Goal: Task Accomplishment & Management: Complete application form

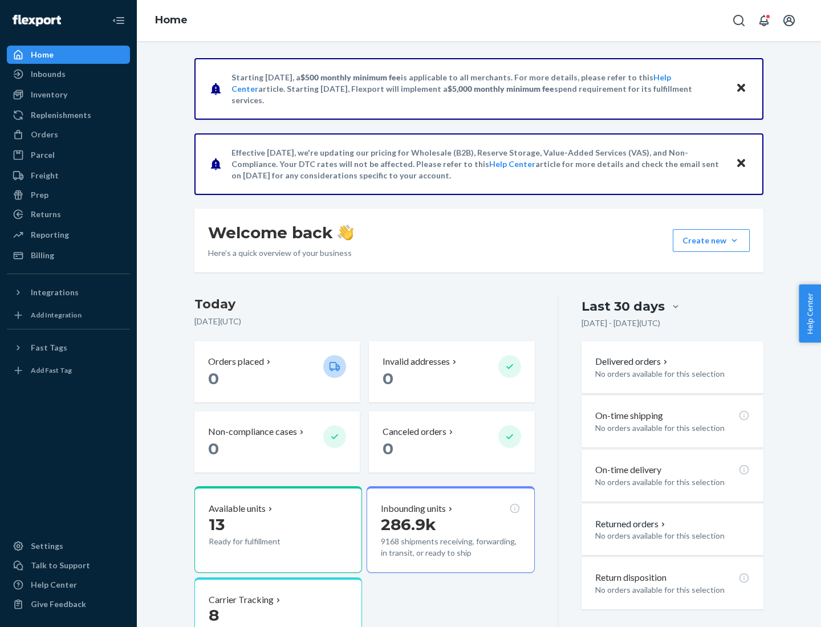
click at [734, 241] on button "Create new Create new inbound Create new order Create new product" at bounding box center [711, 240] width 77 height 23
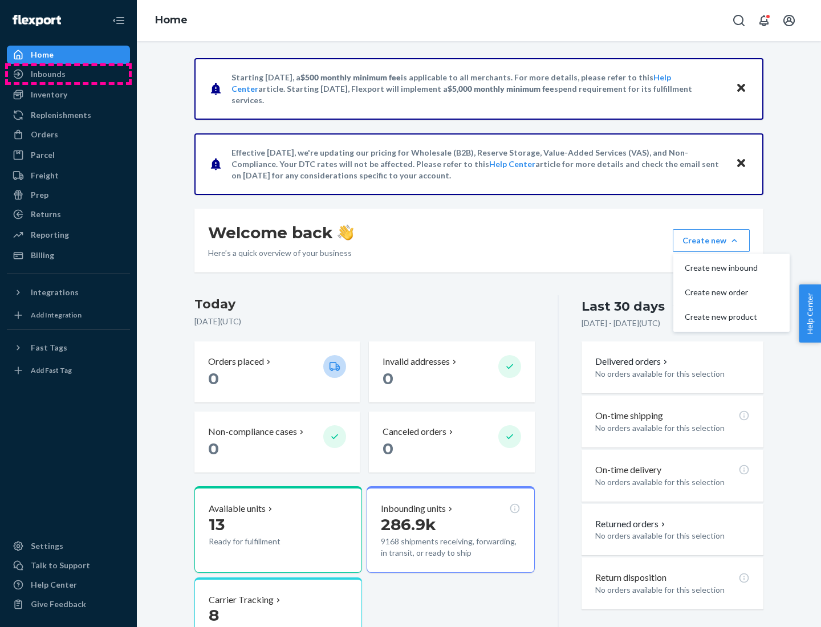
click at [68, 74] on div "Inbounds" at bounding box center [68, 74] width 121 height 16
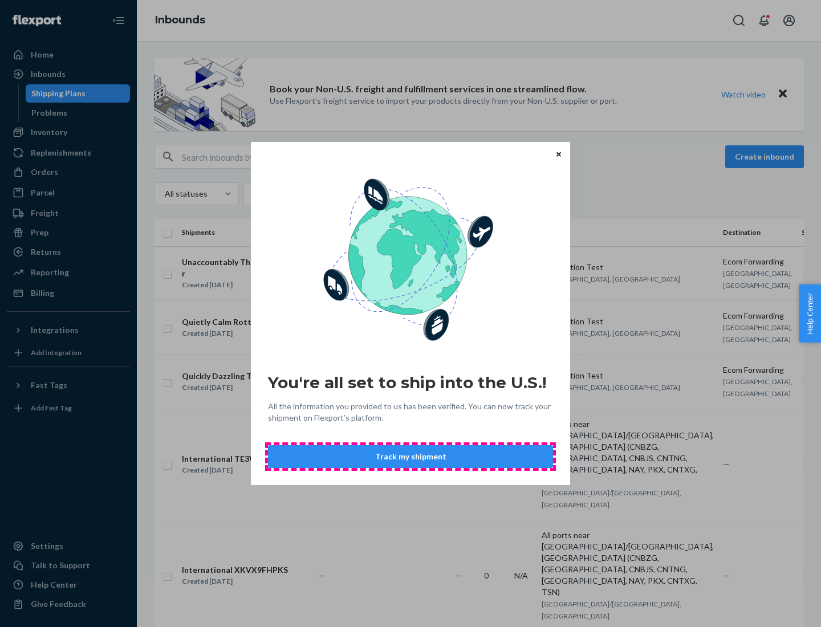
click at [410, 457] on button "Track my shipment" at bounding box center [410, 456] width 285 height 23
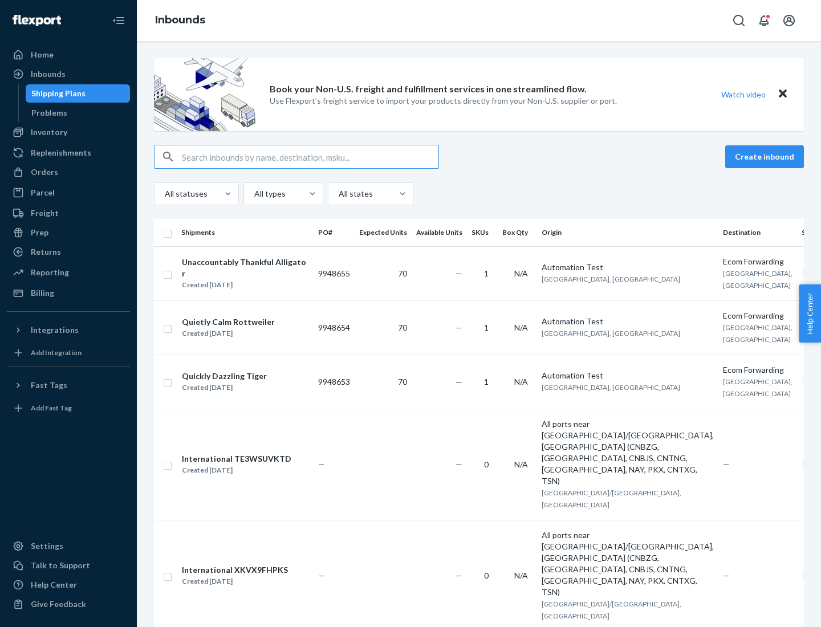
click at [766, 157] on button "Create inbound" at bounding box center [764, 156] width 79 height 23
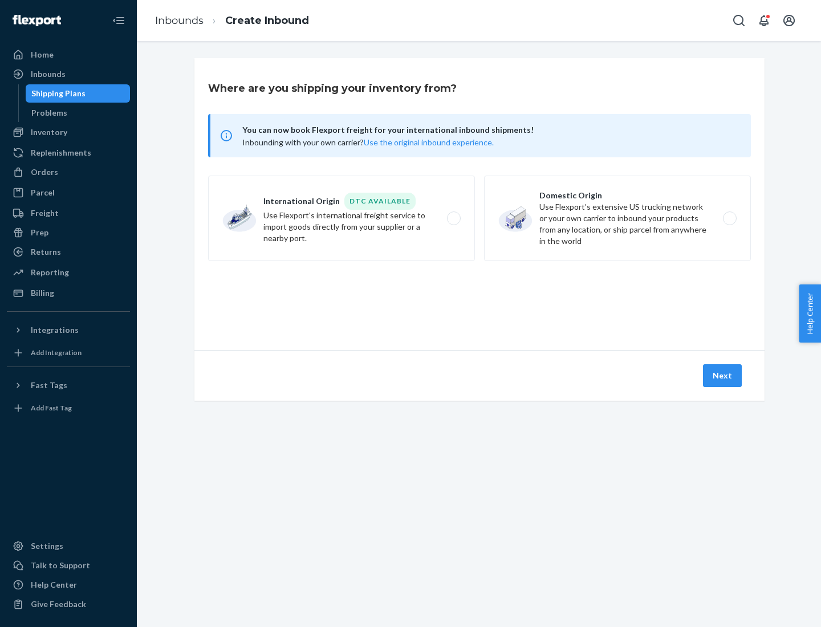
click at [341, 218] on label "International Origin DTC Available Use Flexport's international freight service…" at bounding box center [341, 219] width 267 height 86
click at [453, 218] on input "International Origin DTC Available Use Flexport's international freight service…" at bounding box center [456, 218] width 7 height 7
radio input "true"
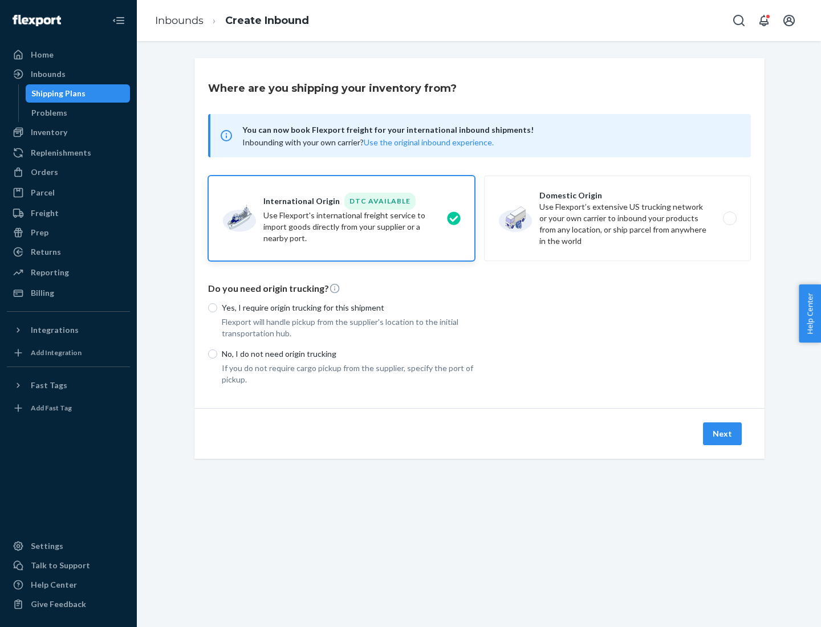
click at [348, 353] on p "No, I do not need origin trucking" at bounding box center [348, 353] width 253 height 11
click at [217, 353] on input "No, I do not need origin trucking" at bounding box center [212, 353] width 9 height 9
radio input "true"
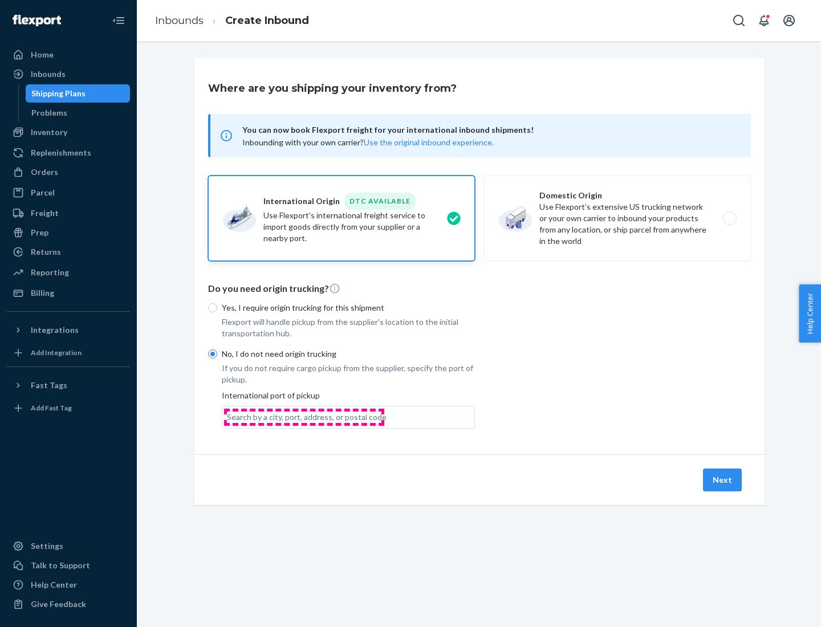
click at [304, 417] on div "Search by a city, port, address, or postal code" at bounding box center [307, 417] width 160 height 11
click at [228, 417] on input "Search by a city, port, address, or postal code" at bounding box center [227, 417] width 1 height 11
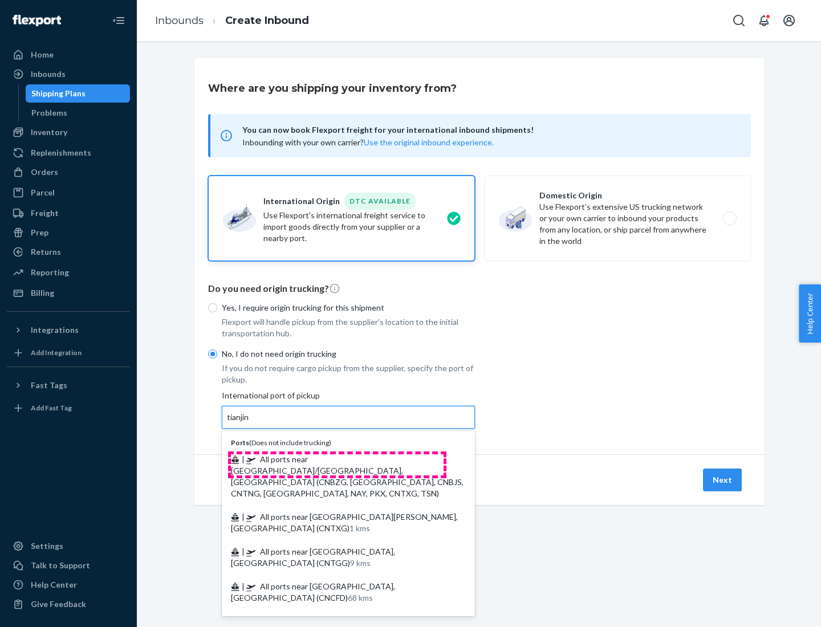
click at [337, 459] on span "| All ports near [GEOGRAPHIC_DATA]/[GEOGRAPHIC_DATA], [GEOGRAPHIC_DATA] (CNBZG,…" at bounding box center [347, 476] width 233 height 44
click at [250, 423] on input "tianjin" at bounding box center [238, 417] width 23 height 11
type input "All ports near [GEOGRAPHIC_DATA]/[GEOGRAPHIC_DATA], [GEOGRAPHIC_DATA] (CNBZG, […"
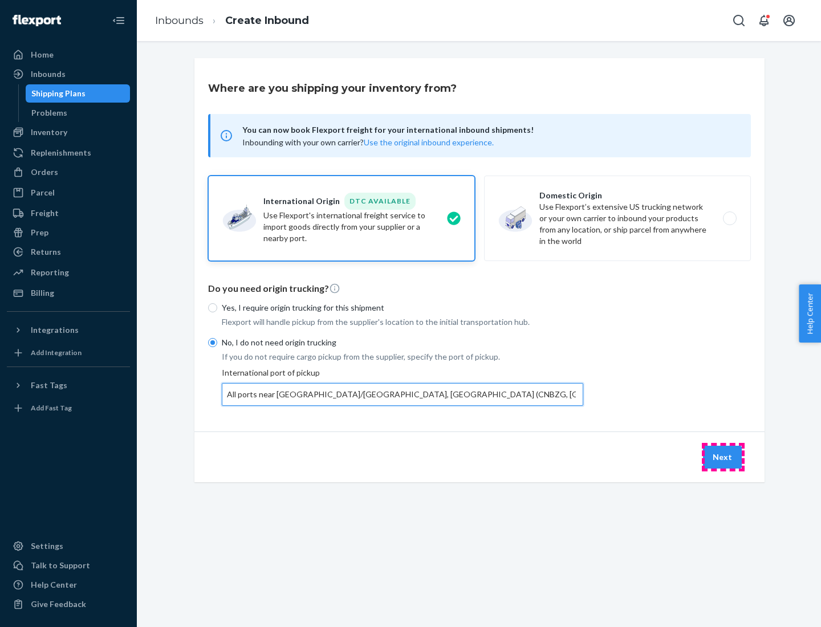
click at [723, 457] on button "Next" at bounding box center [722, 457] width 39 height 23
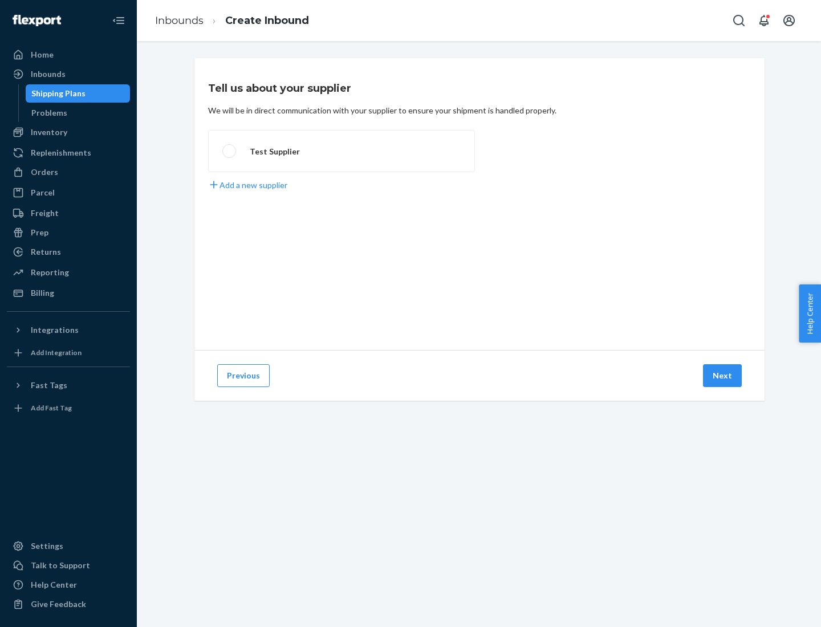
click at [341, 151] on label "Test Supplier" at bounding box center [341, 151] width 267 height 42
click at [230, 151] on input "Test Supplier" at bounding box center [225, 151] width 7 height 7
radio input "true"
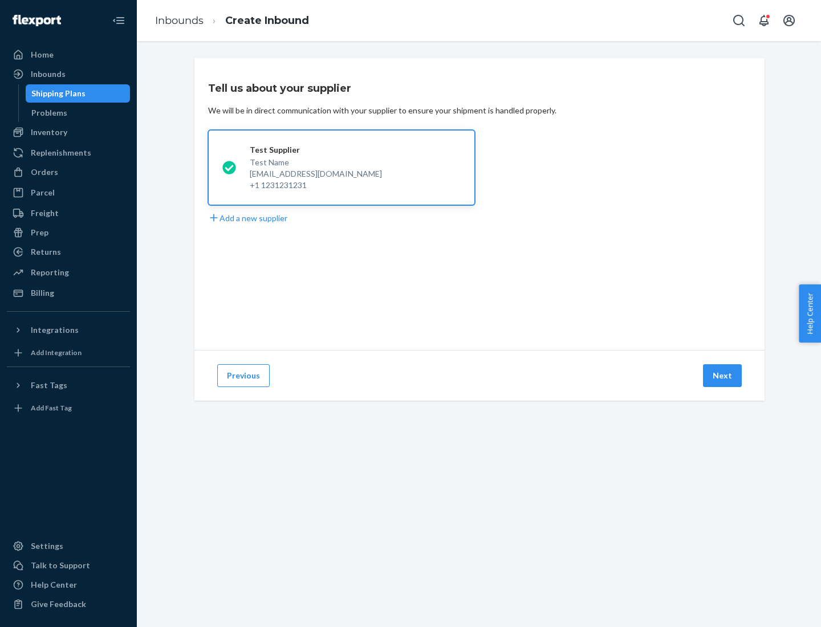
click at [723, 376] on button "Next" at bounding box center [722, 375] width 39 height 23
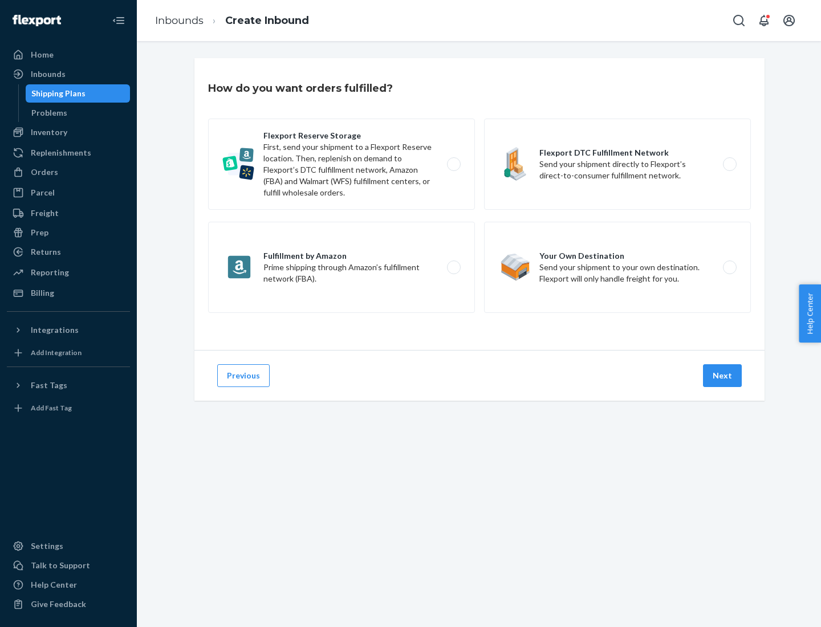
click at [341, 164] on label "Flexport Reserve Storage First, send your shipment to a Flexport Reserve locati…" at bounding box center [341, 164] width 267 height 91
click at [453, 164] on input "Flexport Reserve Storage First, send your shipment to a Flexport Reserve locati…" at bounding box center [456, 164] width 7 height 7
radio input "true"
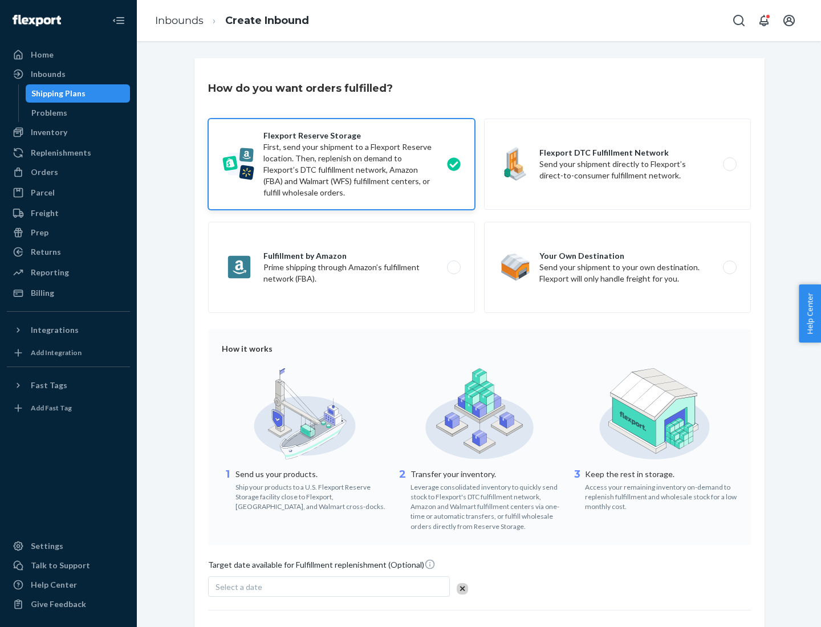
scroll to position [93, 0]
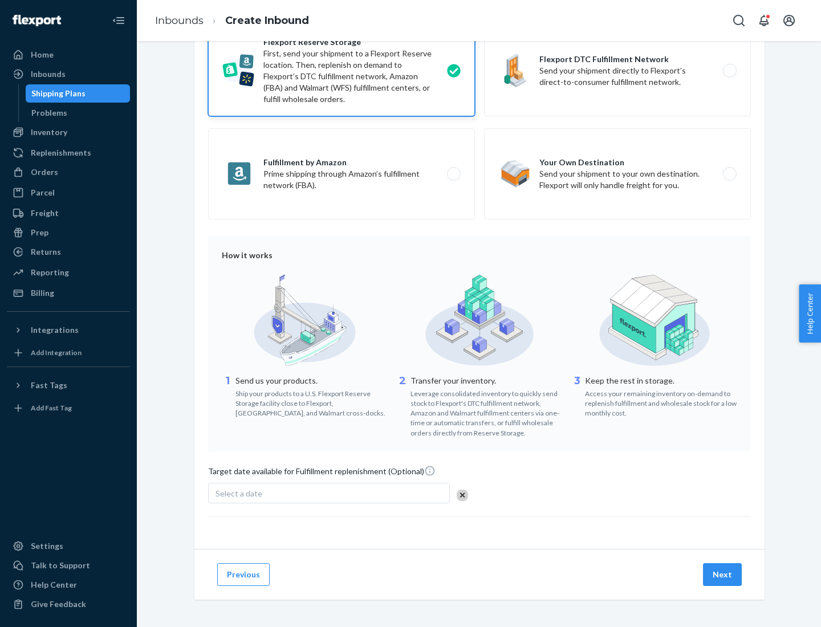
click at [723, 574] on button "Next" at bounding box center [722, 574] width 39 height 23
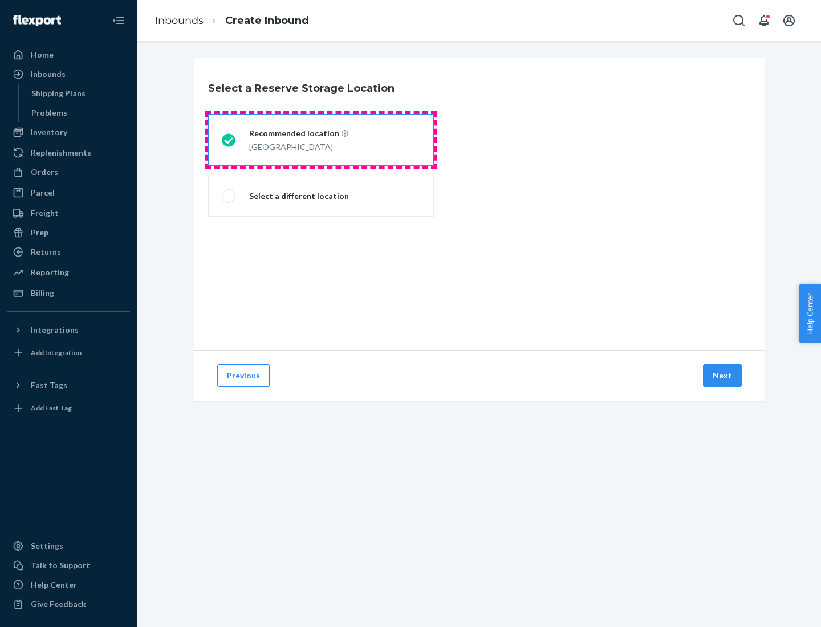
click at [321, 140] on div "[GEOGRAPHIC_DATA]" at bounding box center [298, 146] width 99 height 14
click at [229, 140] on input "Recommended location [GEOGRAPHIC_DATA]" at bounding box center [225, 140] width 7 height 7
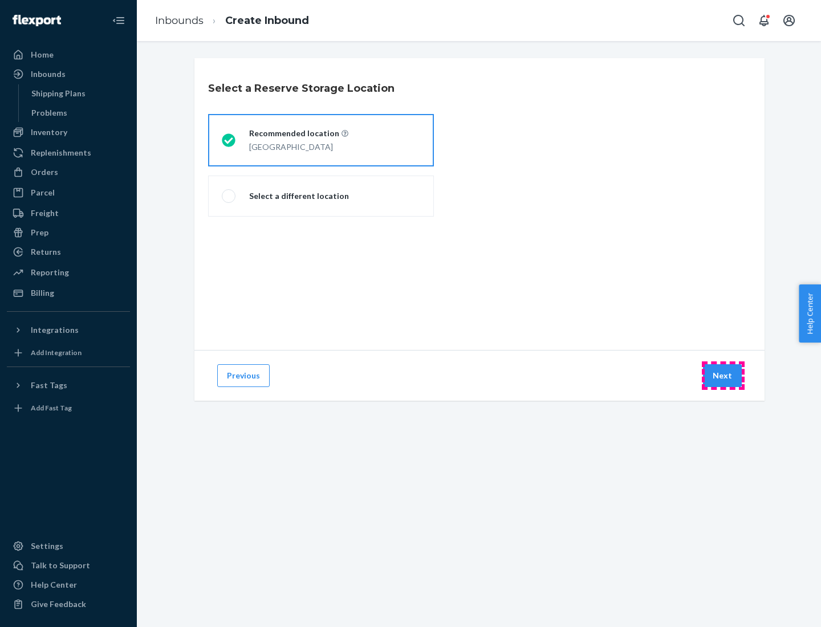
click at [723, 376] on button "Next" at bounding box center [722, 375] width 39 height 23
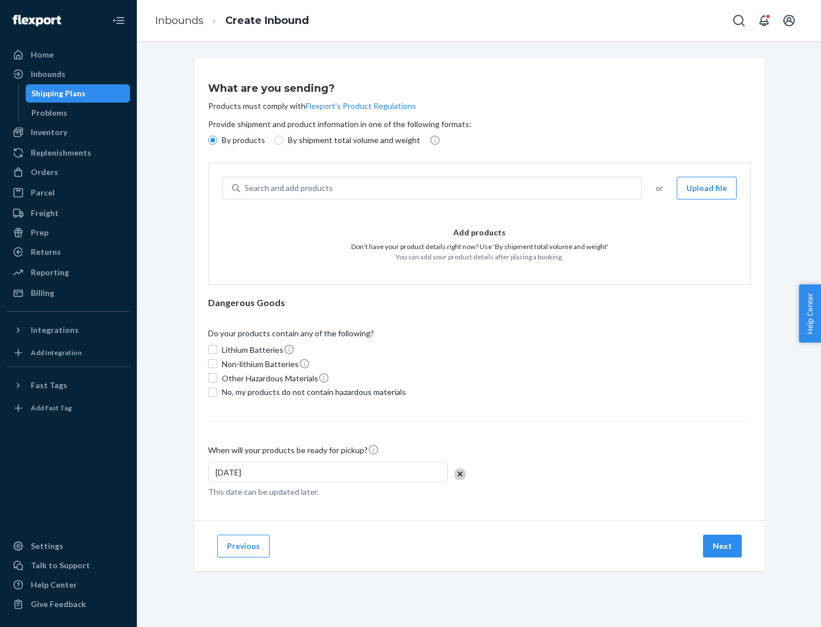
click at [441, 188] on div "Search and add products" at bounding box center [440, 188] width 401 height 21
click at [246, 188] on input "Search and add products" at bounding box center [245, 187] width 1 height 11
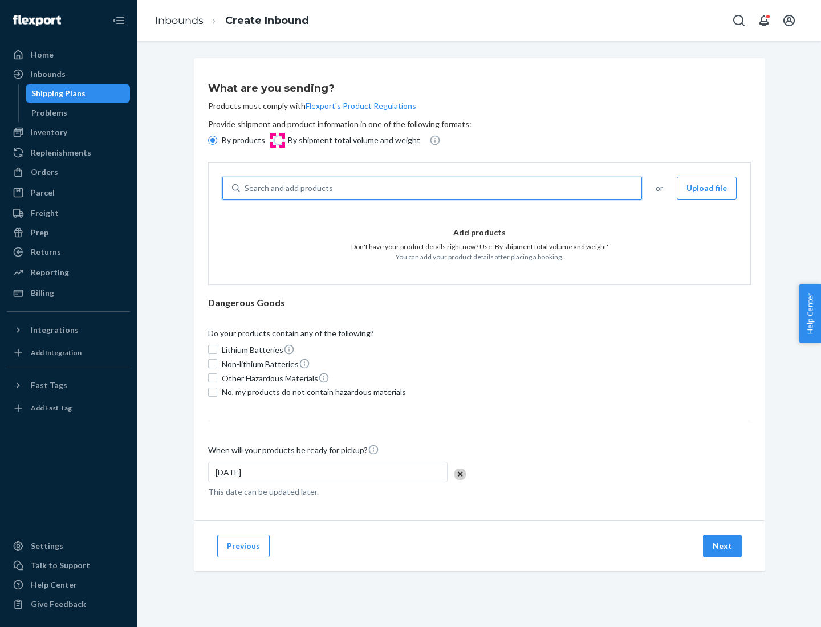
click at [277, 140] on input "By shipment total volume and weight" at bounding box center [278, 140] width 9 height 9
radio input "true"
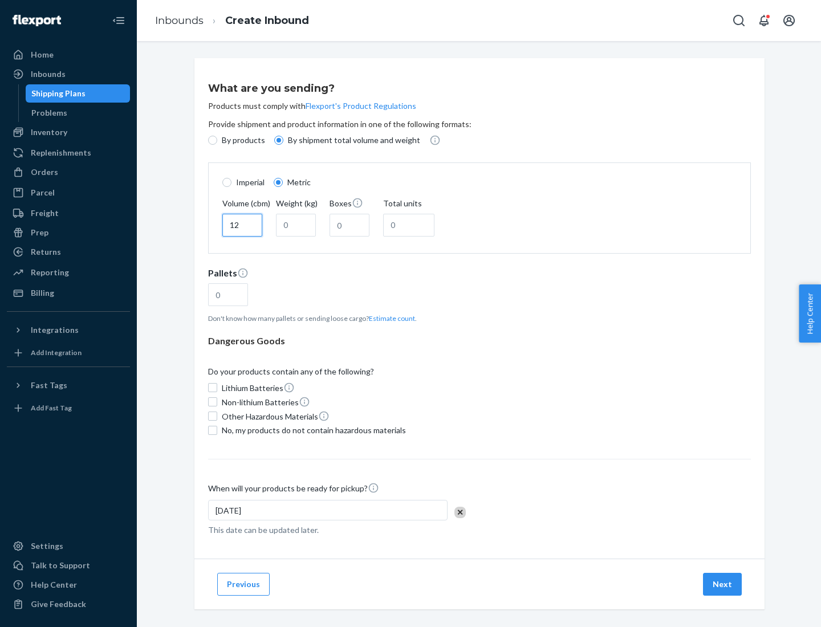
type input "12"
type input "22"
type input "222"
type input "121"
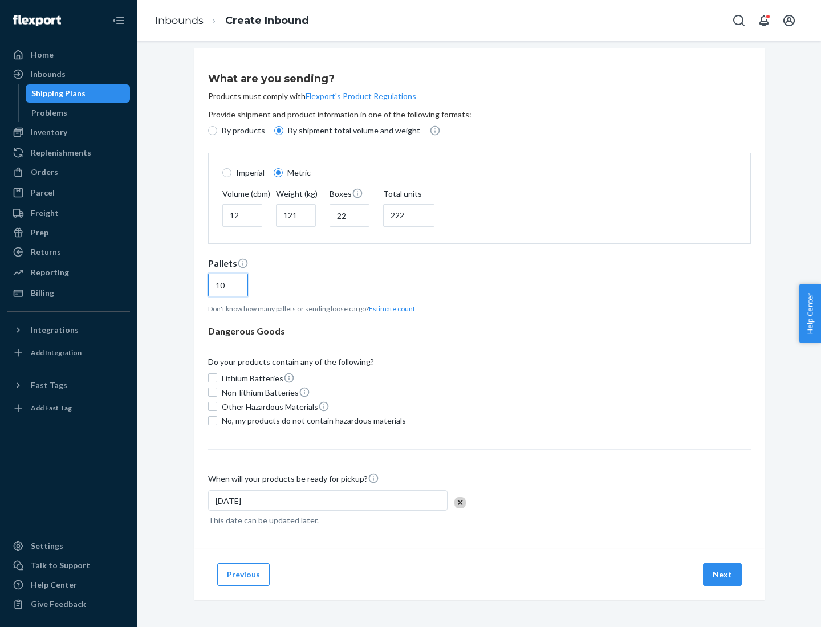
type input "10"
click at [312, 420] on span "No, my products do not contain hazardous materials" at bounding box center [314, 420] width 184 height 11
click at [217, 420] on input "No, my products do not contain hazardous materials" at bounding box center [212, 420] width 9 height 9
checkbox input "true"
click at [723, 574] on button "Next" at bounding box center [722, 574] width 39 height 23
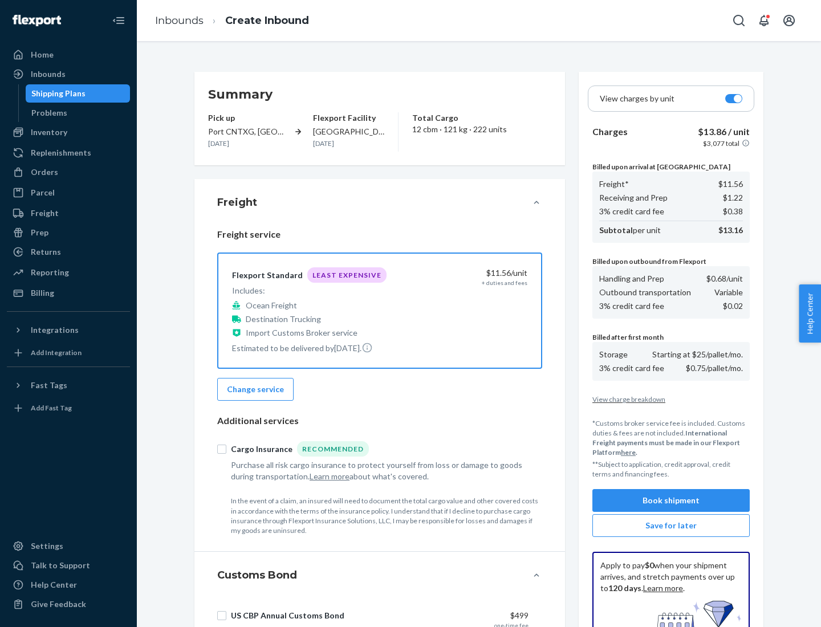
scroll to position [166, 0]
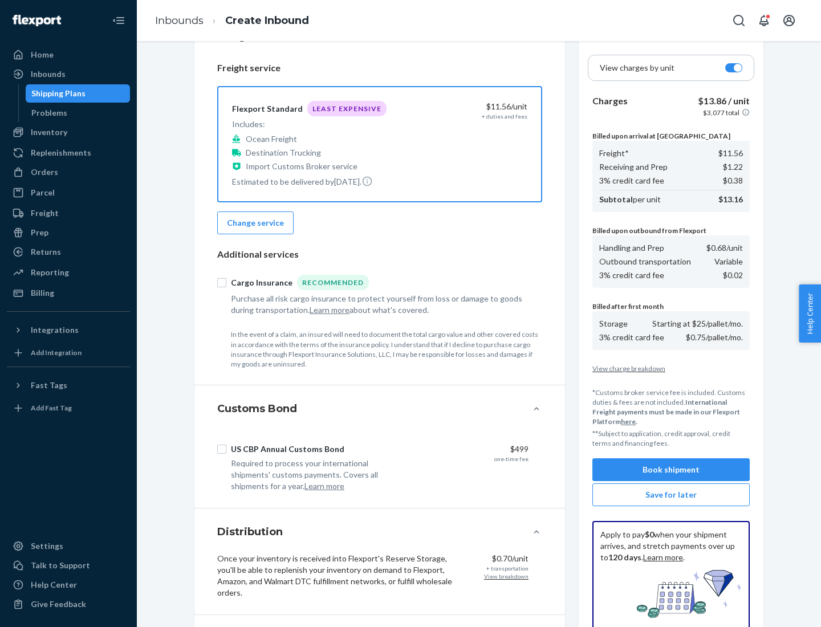
click at [671, 470] on button "Book shipment" at bounding box center [670, 469] width 157 height 23
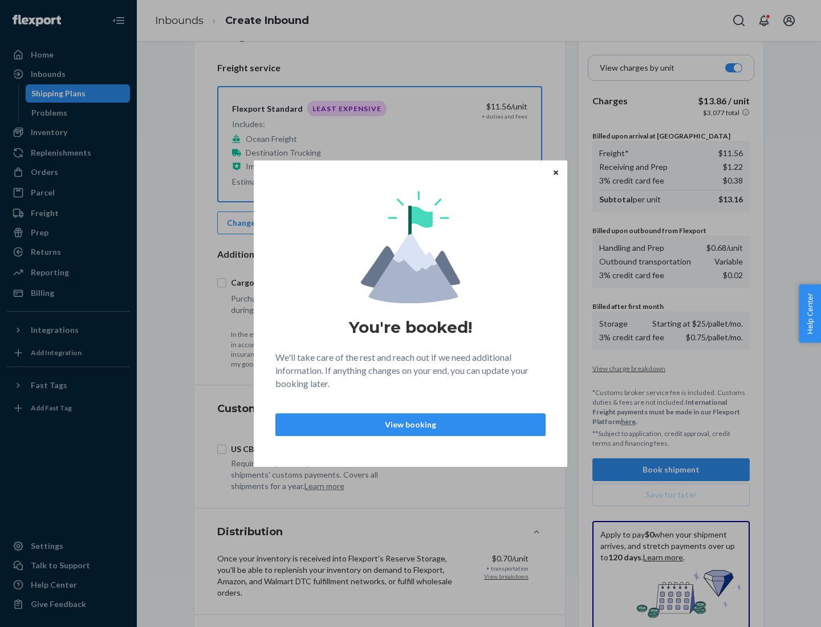
click at [410, 424] on p "View booking" at bounding box center [410, 424] width 251 height 11
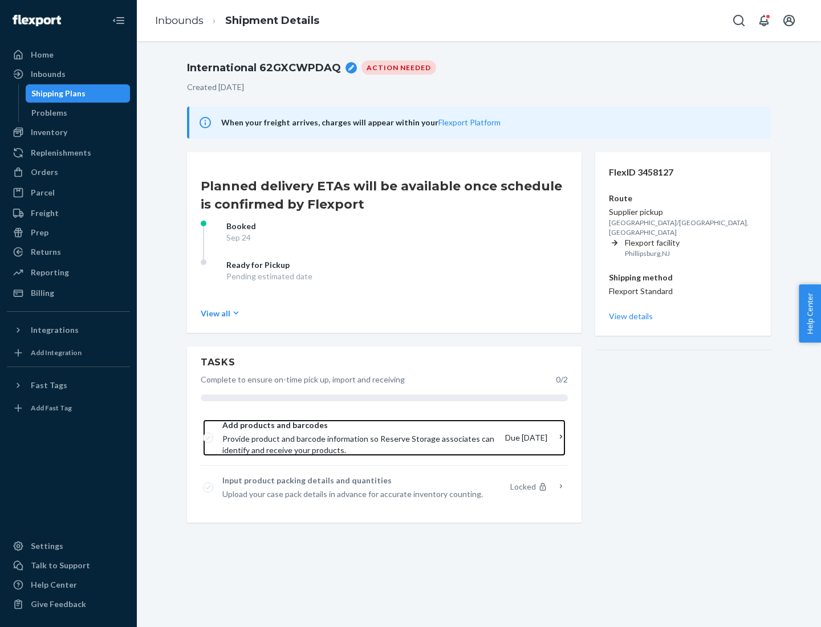
click at [362, 438] on span "Provide product and barcode information so Reserve Storage associates can ident…" at bounding box center [359, 444] width 274 height 23
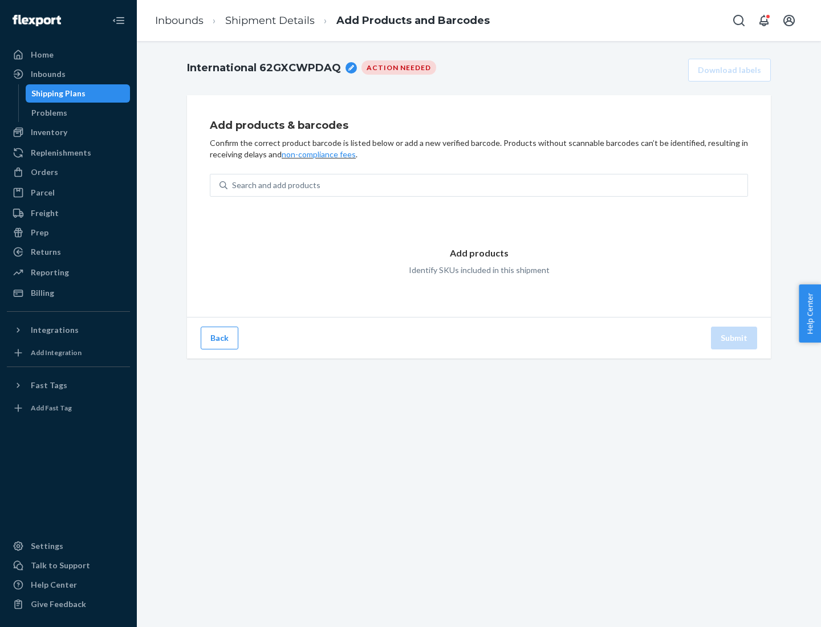
click at [487, 185] on div "Search and add products" at bounding box center [487, 185] width 520 height 21
click at [233, 185] on input "Search and add products" at bounding box center [232, 185] width 1 height 11
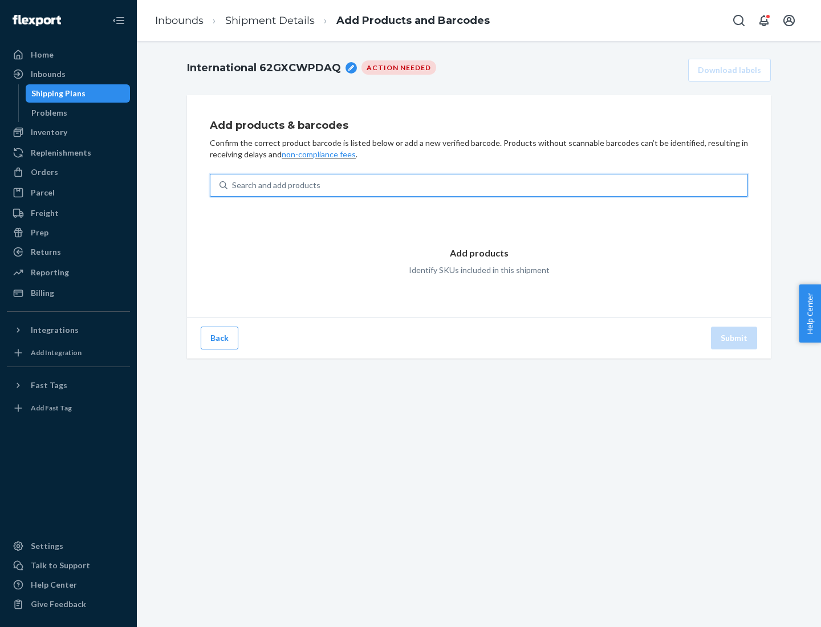
type input "test"
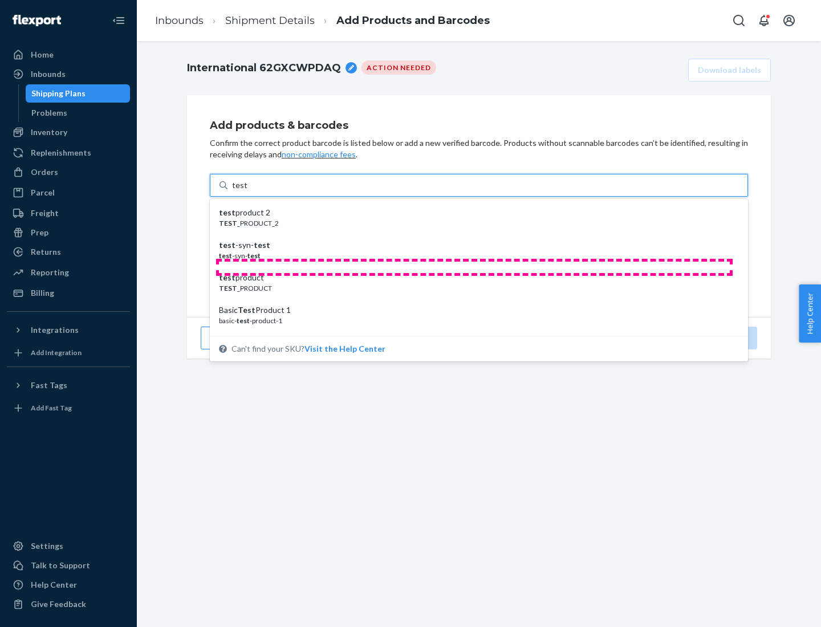
scroll to position [43, 0]
click at [474, 267] on div "Basic Test Product 1" at bounding box center [474, 267] width 511 height 11
click at [247, 191] on input "test" at bounding box center [239, 185] width 15 height 11
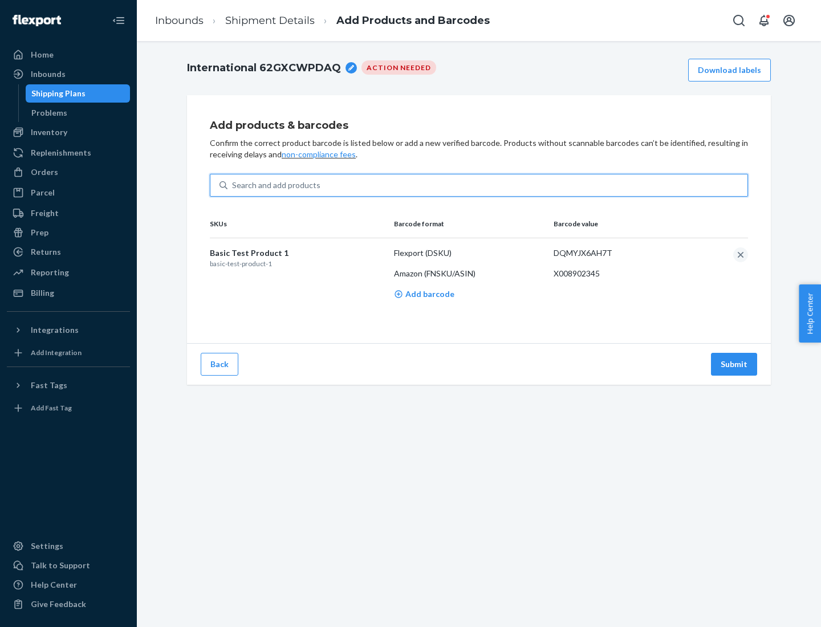
click at [734, 364] on button "Submit" at bounding box center [734, 364] width 46 height 23
